Goal: Answer question/provide support

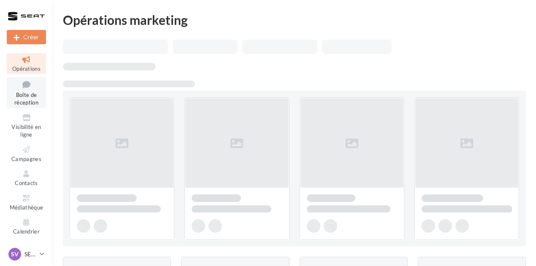
click at [32, 99] on link "Boîte de réception" at bounding box center [26, 92] width 39 height 31
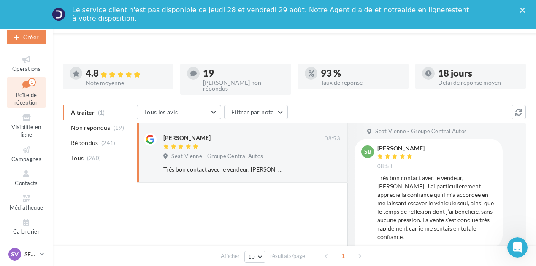
scroll to position [133, 0]
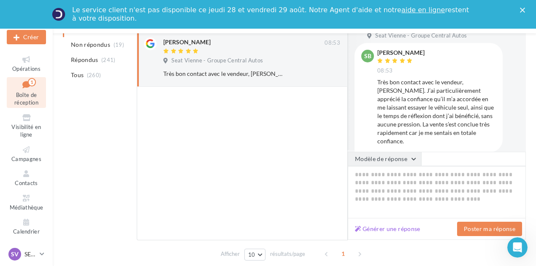
click at [406, 152] on button "Modèle de réponse" at bounding box center [384, 159] width 73 height 14
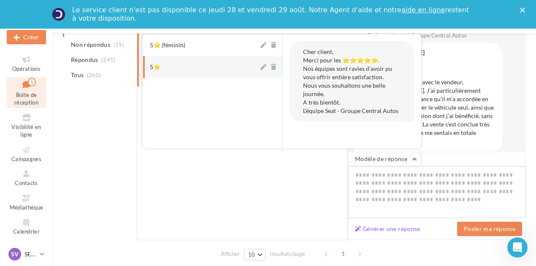
click at [489, 175] on textarea at bounding box center [437, 192] width 178 height 52
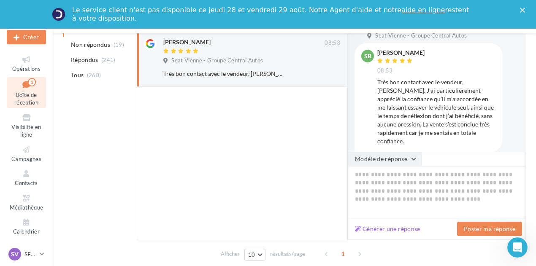
click at [416, 157] on button "Modèle de réponse" at bounding box center [384, 159] width 73 height 14
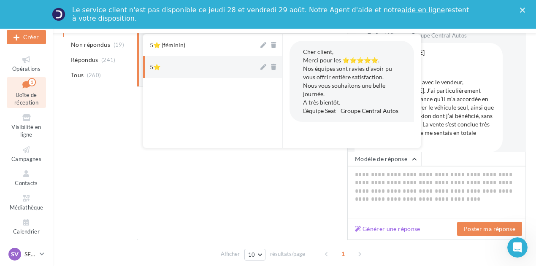
click at [187, 66] on button "5⭐" at bounding box center [201, 67] width 116 height 22
type textarea "**********"
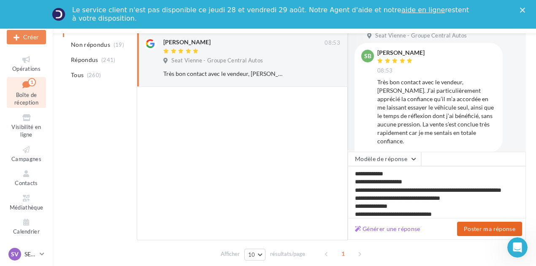
click at [507, 228] on button "Poster ma réponse" at bounding box center [489, 229] width 65 height 14
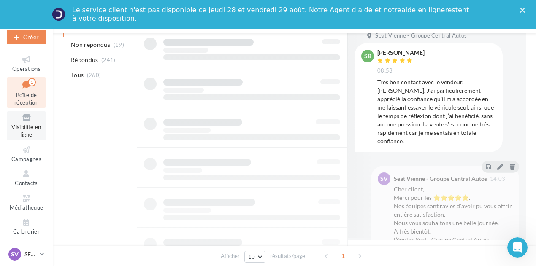
scroll to position [107, 0]
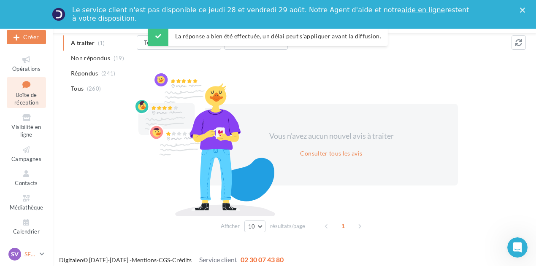
click at [44, 261] on link "SV SEAT [GEOGRAPHIC_DATA] SEAT-[GEOGRAPHIC_DATA]" at bounding box center [26, 254] width 39 height 16
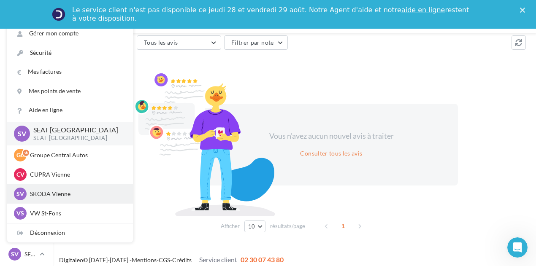
click at [51, 192] on p "SKODA Vienne" at bounding box center [76, 194] width 93 height 8
